Goal: Task Accomplishment & Management: Manage account settings

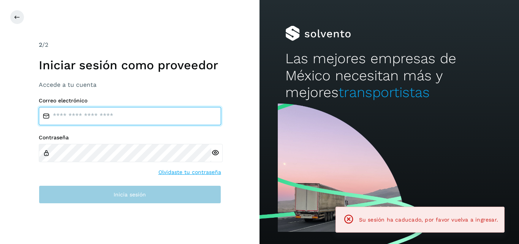
type input "**********"
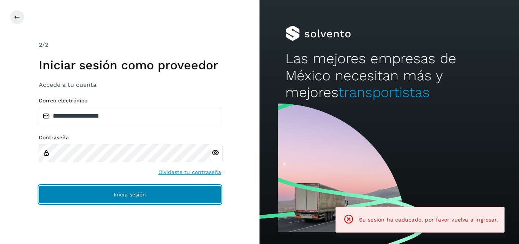
click at [98, 191] on button "Inicia sesión" at bounding box center [130, 194] width 182 height 18
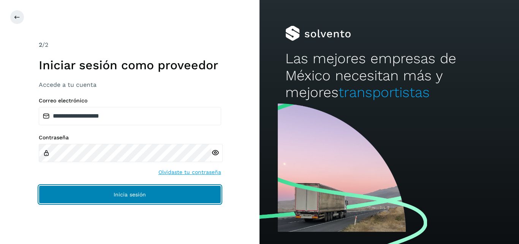
click at [98, 191] on button "Inicia sesión" at bounding box center [130, 194] width 182 height 18
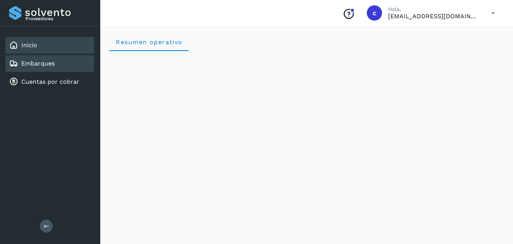
click at [41, 60] on link "Embarques" at bounding box center [37, 63] width 33 height 7
